Goal: Task Accomplishment & Management: Manage account settings

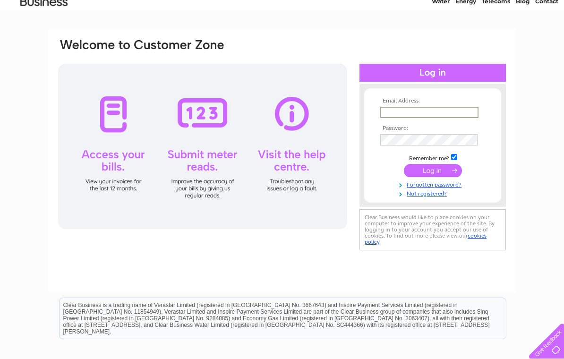
scroll to position [42, 0]
type input "[EMAIL_ADDRESS][DOMAIN_NAME]"
click at [432, 171] on input "submit" at bounding box center [433, 170] width 58 height 13
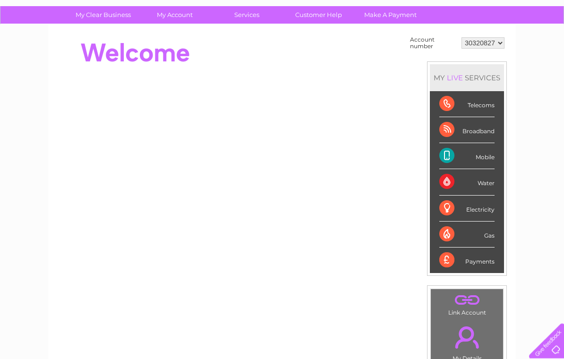
scroll to position [30, 0]
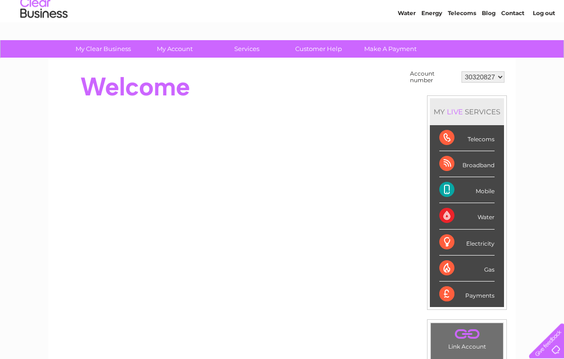
click at [490, 189] on div "Mobile" at bounding box center [466, 191] width 55 height 26
click at [448, 189] on div "Mobile" at bounding box center [466, 191] width 55 height 26
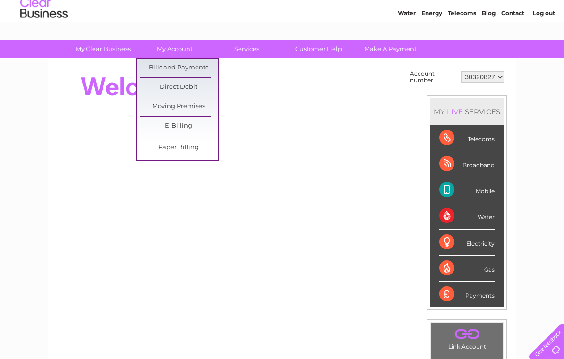
click at [195, 71] on link "Bills and Payments" at bounding box center [179, 68] width 78 height 19
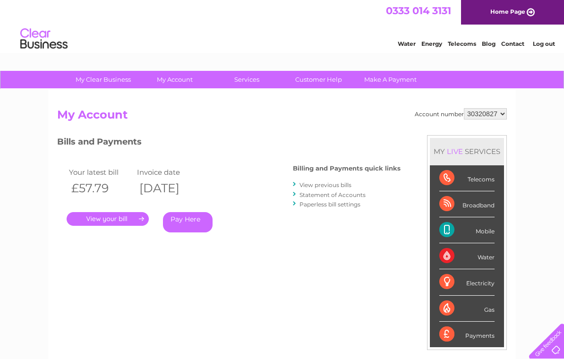
click at [119, 255] on div "Bills and Payments Billing and Payments quick links View previous bills Stateme…" at bounding box center [228, 197] width 343 height 125
click at [116, 215] on link "." at bounding box center [108, 219] width 82 height 14
